Goal: Communication & Community: Connect with others

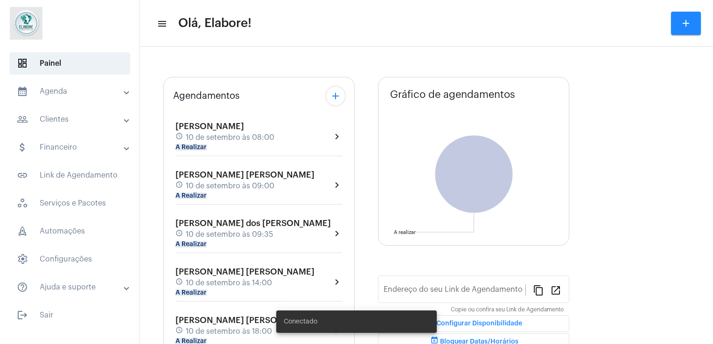
type input "[URL][DOMAIN_NAME]"
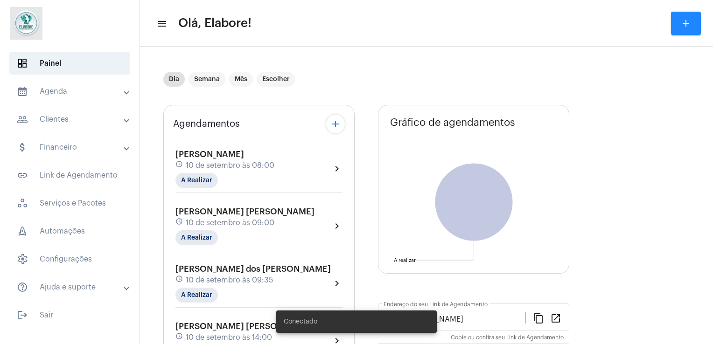
click at [238, 278] on span "10 de setembro às 09:35" at bounding box center [229, 280] width 87 height 8
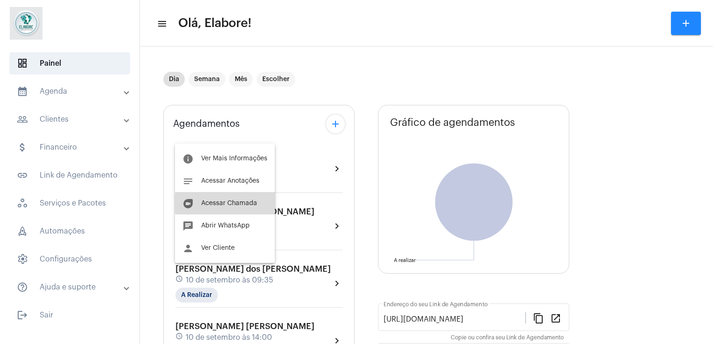
click at [250, 203] on span "Acessar Chamada" at bounding box center [229, 203] width 56 height 7
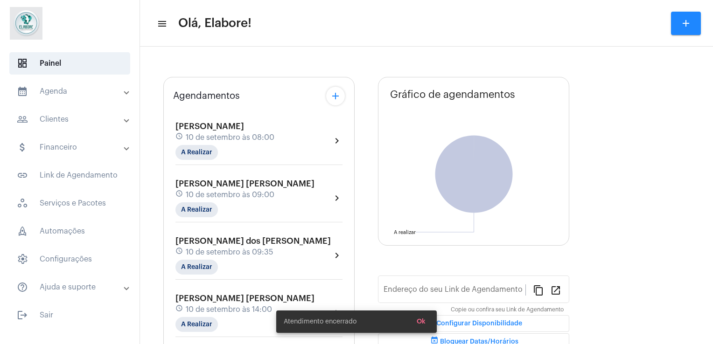
type input "[URL][DOMAIN_NAME]"
